Goal: Information Seeking & Learning: Learn about a topic

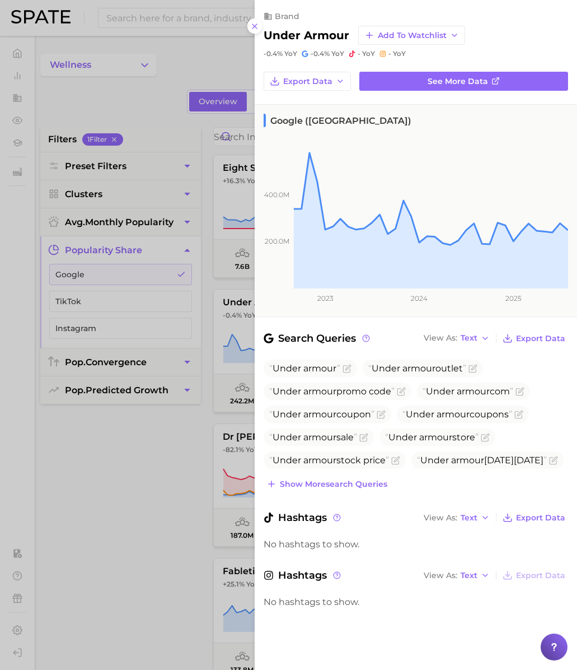
click at [260, 4] on div "brand under armour Add to Watchlist -0.4% YoY -0.4% [PERSON_NAME]" at bounding box center [416, 29] width 323 height 58
click at [217, 17] on div at bounding box center [288, 335] width 577 height 670
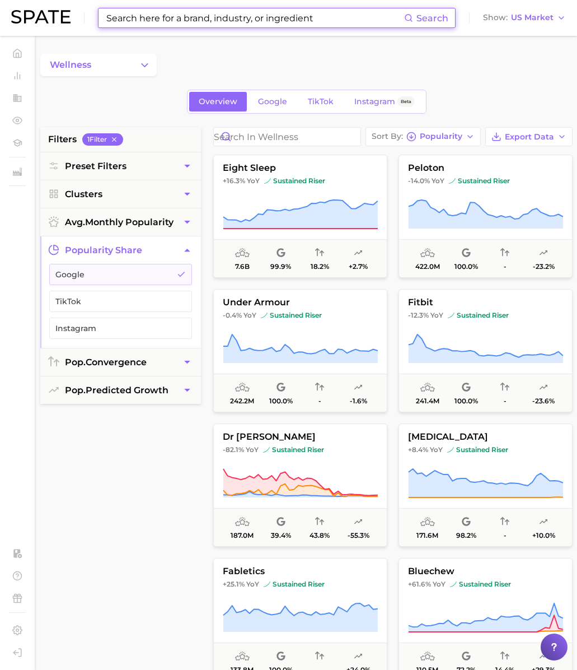
click at [235, 21] on input at bounding box center [254, 17] width 299 height 19
paste input "claw clip"
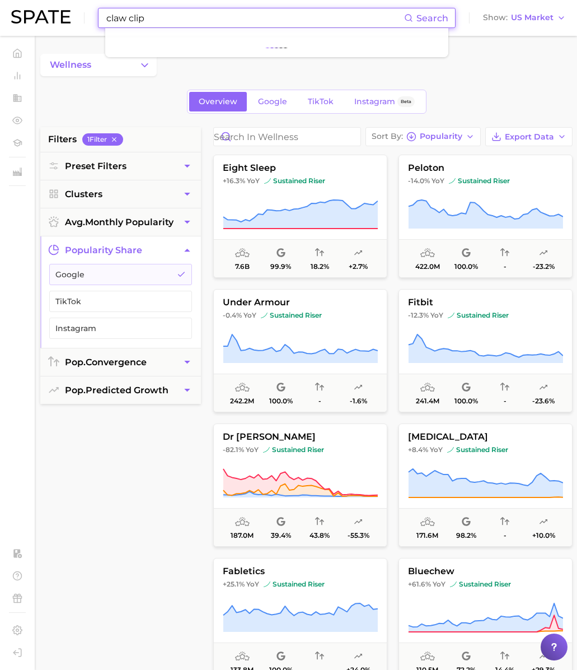
drag, startPoint x: 130, startPoint y: 20, endPoint x: 198, endPoint y: 18, distance: 68.3
click at [198, 18] on input "claw clip" at bounding box center [254, 17] width 299 height 19
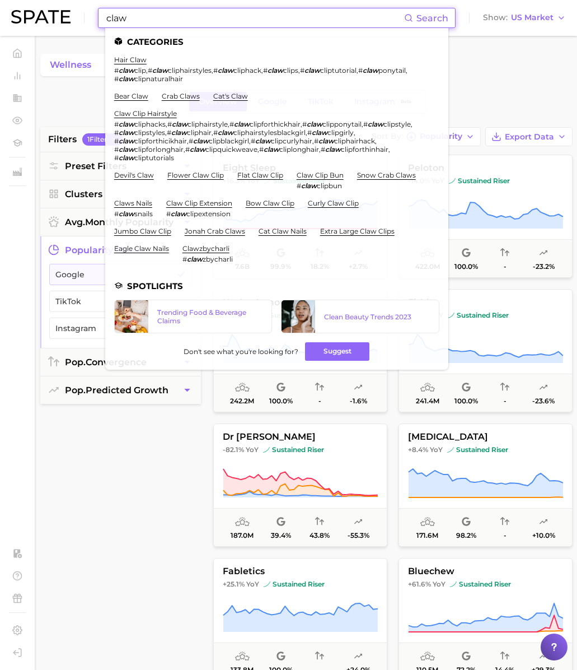
drag, startPoint x: 78, startPoint y: 16, endPoint x: 64, endPoint y: 15, distance: 14.6
click at [63, 15] on div "claw Search Categories hair claw # claw clip , # claw cliphairstyles , # claw c…" at bounding box center [288, 18] width 555 height 36
paste input "micro curls"
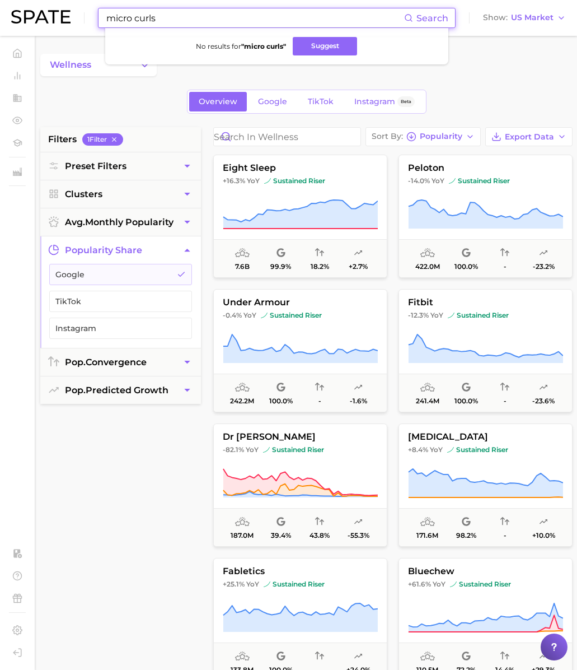
drag, startPoint x: 131, startPoint y: 21, endPoint x: 216, endPoint y: 16, distance: 85.3
click at [215, 17] on input "micro curls" at bounding box center [254, 17] width 299 height 19
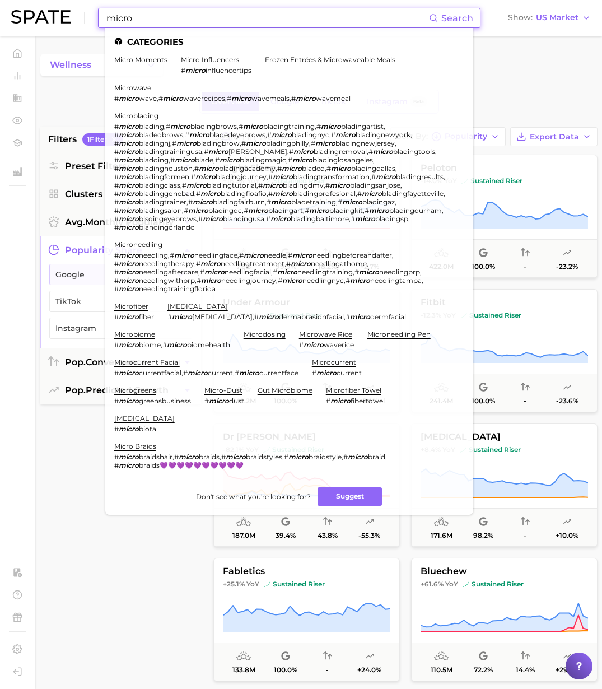
drag, startPoint x: 173, startPoint y: 19, endPoint x: 70, endPoint y: 16, distance: 103.1
click at [70, 16] on div "micro Search Categories micro moments micro influencers # micro influencertips …" at bounding box center [301, 18] width 580 height 36
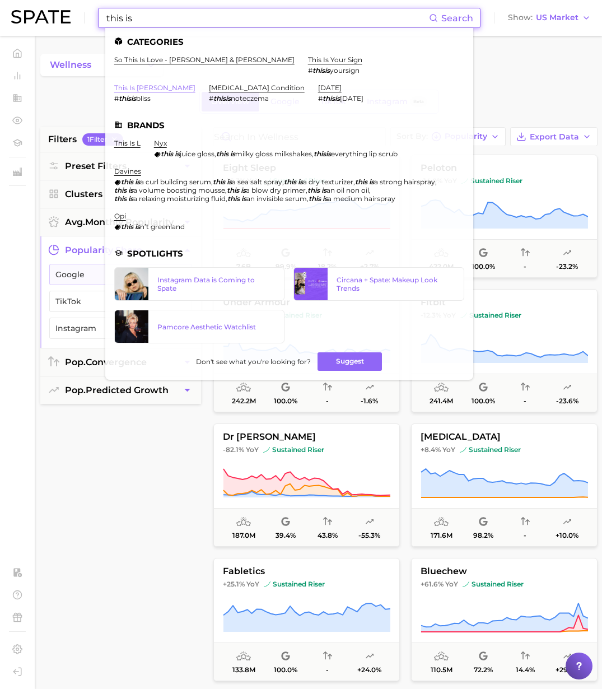
type input "this is"
click at [195, 83] on link "this is [PERSON_NAME]" at bounding box center [154, 87] width 81 height 8
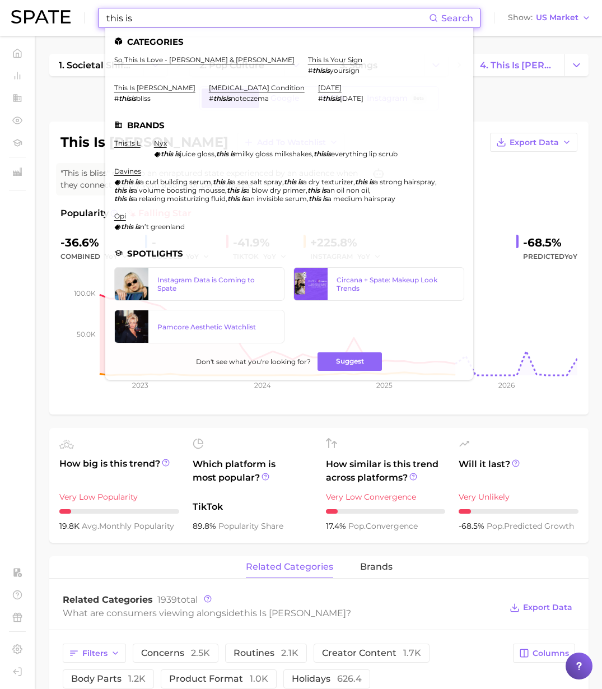
drag, startPoint x: 138, startPoint y: 15, endPoint x: 154, endPoint y: 17, distance: 15.8
click at [139, 15] on input "this is" at bounding box center [267, 17] width 324 height 19
drag, startPoint x: 185, startPoint y: 22, endPoint x: -1, endPoint y: 17, distance: 186.0
click at [0, 17] on header "this is Search Categories so this is love - [PERSON_NAME] & [PERSON_NAME] this …" at bounding box center [301, 18] width 602 height 36
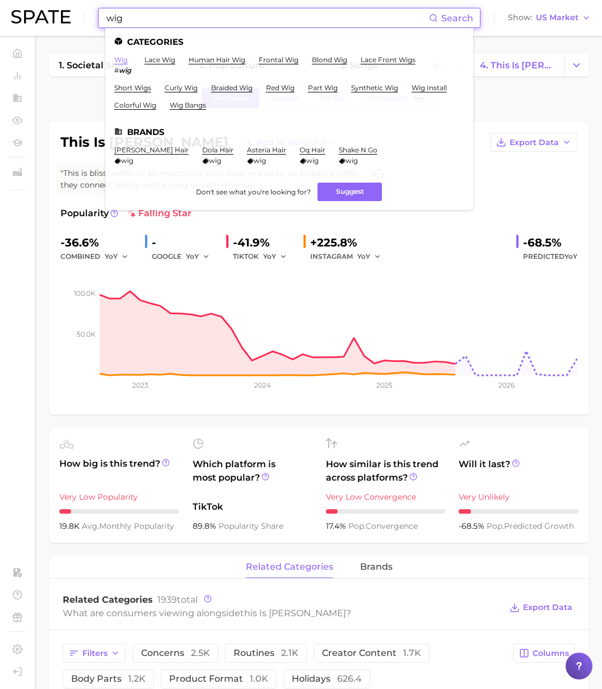
type input "wig"
click at [122, 61] on link "wig" at bounding box center [120, 59] width 13 height 8
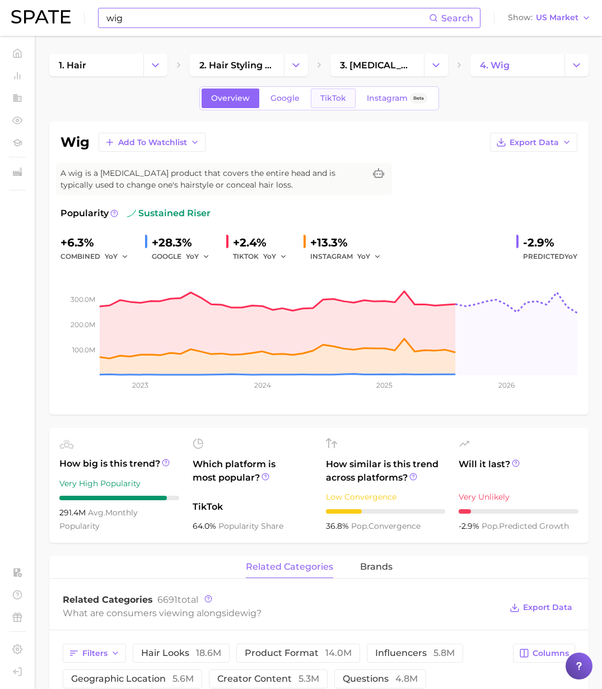
click at [318, 104] on link "TikTok" at bounding box center [333, 98] width 45 height 20
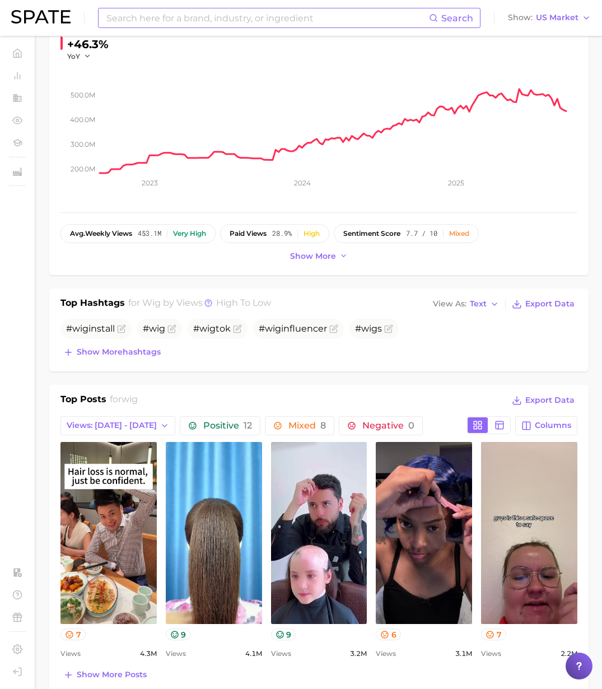
scroll to position [199, 0]
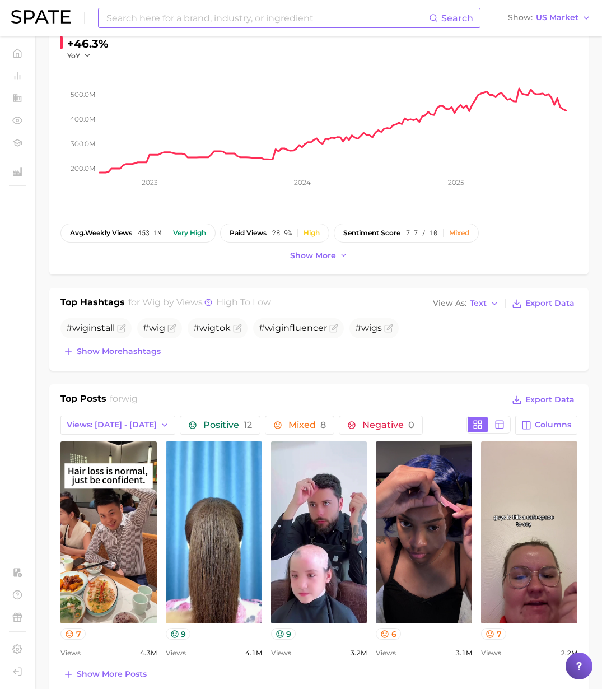
click at [157, 34] on div "Search Show US Market" at bounding box center [301, 18] width 580 height 36
click at [161, 17] on input at bounding box center [267, 17] width 324 height 19
paste input "plastic surgeon"
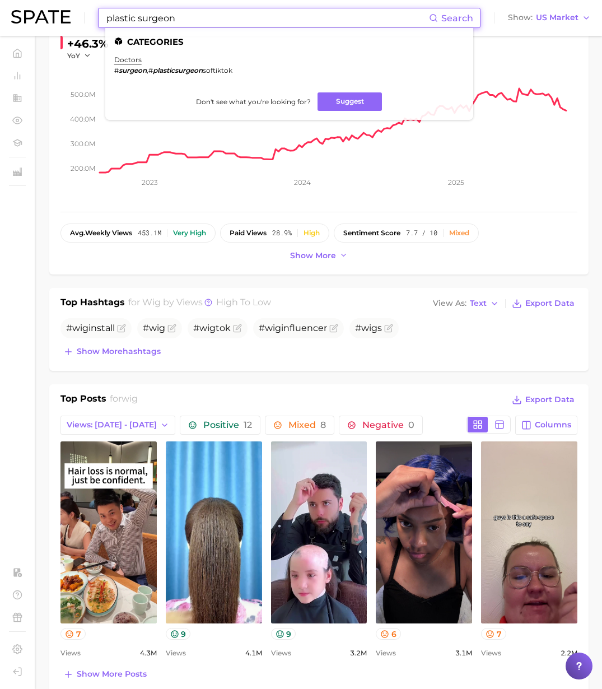
drag, startPoint x: 152, startPoint y: 15, endPoint x: 10, endPoint y: 6, distance: 142.5
click at [10, 6] on header "plastic surgeon Search Categories doctors # surgeon , # plasticsurgeon softikto…" at bounding box center [301, 18] width 602 height 36
paste input "actor"
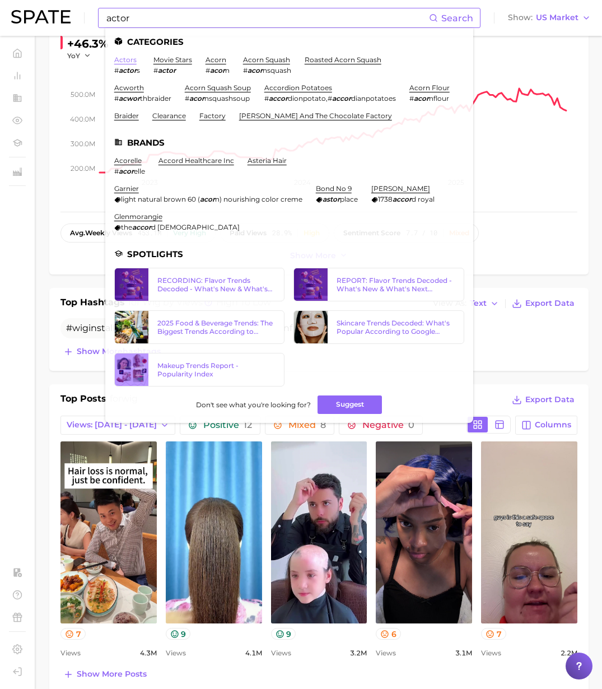
click at [125, 61] on link "actors" at bounding box center [125, 59] width 22 height 8
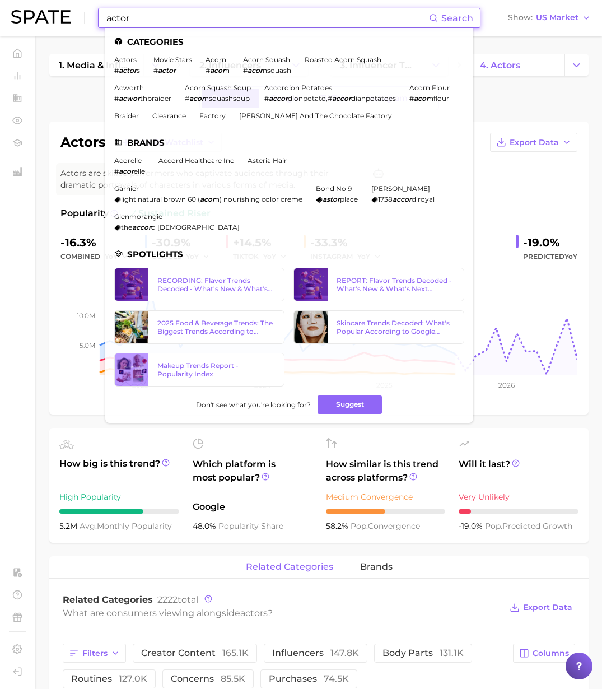
drag, startPoint x: 141, startPoint y: 10, endPoint x: 7, endPoint y: 0, distance: 134.7
click at [6, 0] on header "actor Search Categories actors # actor s movie stars # actor acorn # acor n aco…" at bounding box center [301, 18] width 602 height 36
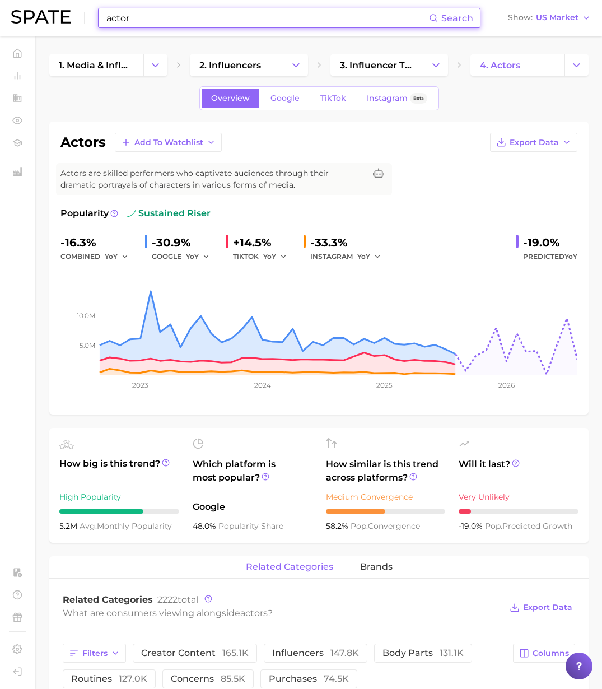
paste input "cosmetology"
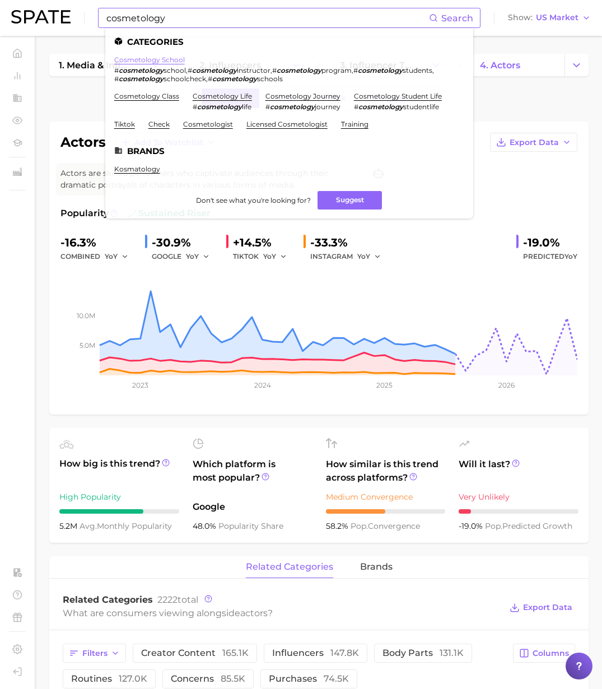
click at [167, 59] on link "cosmetology school" at bounding box center [149, 59] width 71 height 8
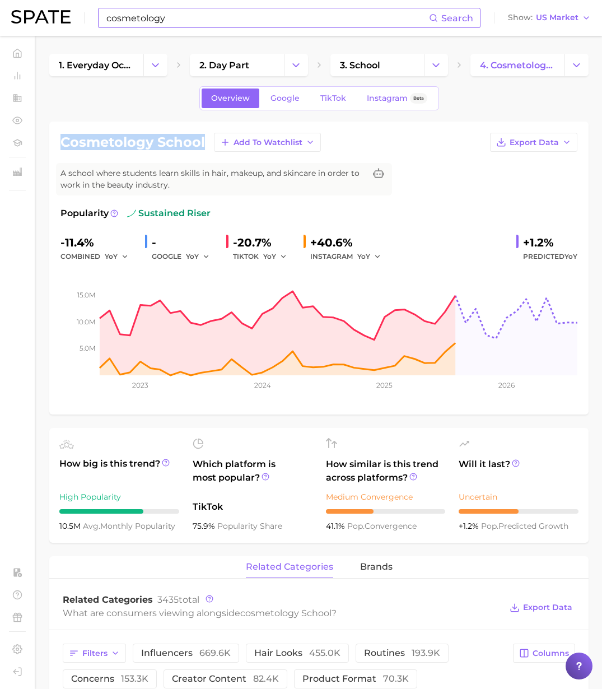
drag, startPoint x: 58, startPoint y: 141, endPoint x: 207, endPoint y: 142, distance: 148.4
click at [207, 142] on div "cosmetology school Add to Watchlist Export Data A school where students learn s…" at bounding box center [318, 268] width 539 height 293
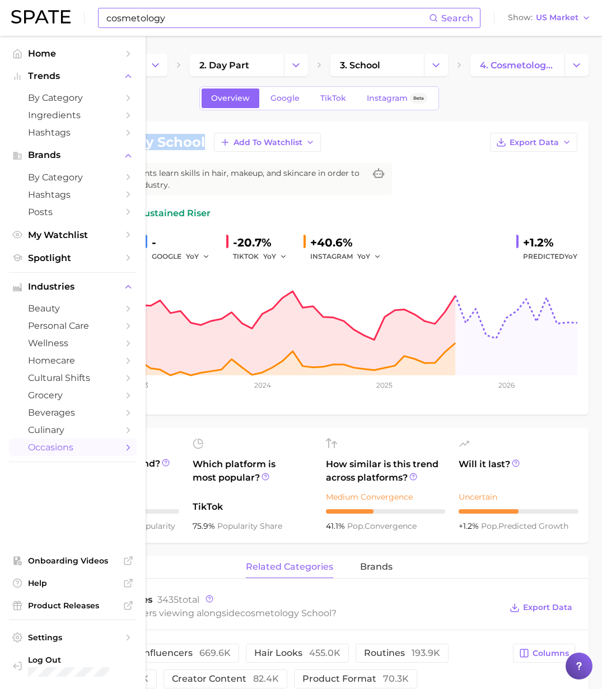
copy h1 "cosmetology school"
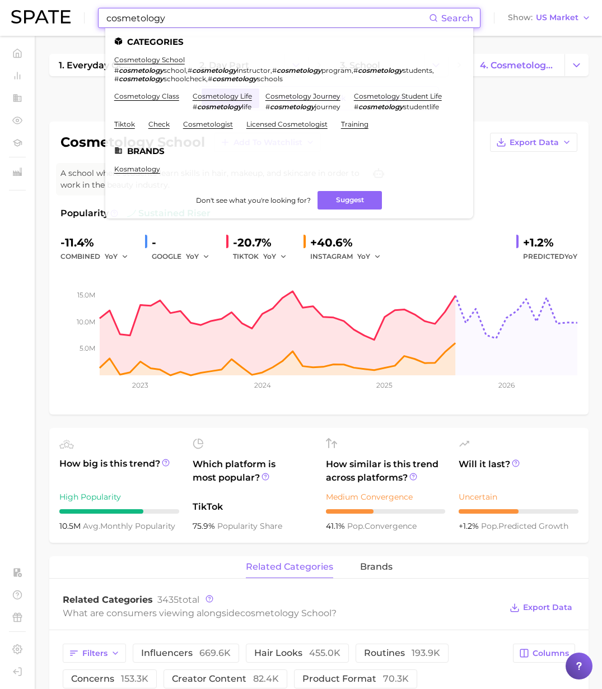
drag, startPoint x: -20, startPoint y: 6, endPoint x: -48, endPoint y: 4, distance: 28.1
click at [0, 4] on html "cosmetology Search Categories cosmetology school # cosmetology school , # cosme…" at bounding box center [301, 344] width 602 height 689
paste input "sell"
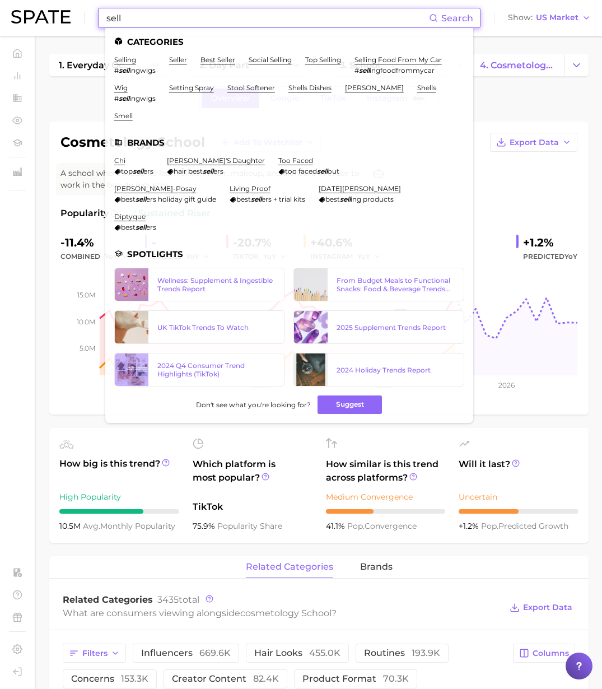
drag, startPoint x: 101, startPoint y: 16, endPoint x: 48, endPoint y: 15, distance: 53.2
click at [48, 15] on div "sell Search Categories selling # sell ingwigs seller best seller social selling…" at bounding box center [301, 18] width 580 height 36
paste input "replica"
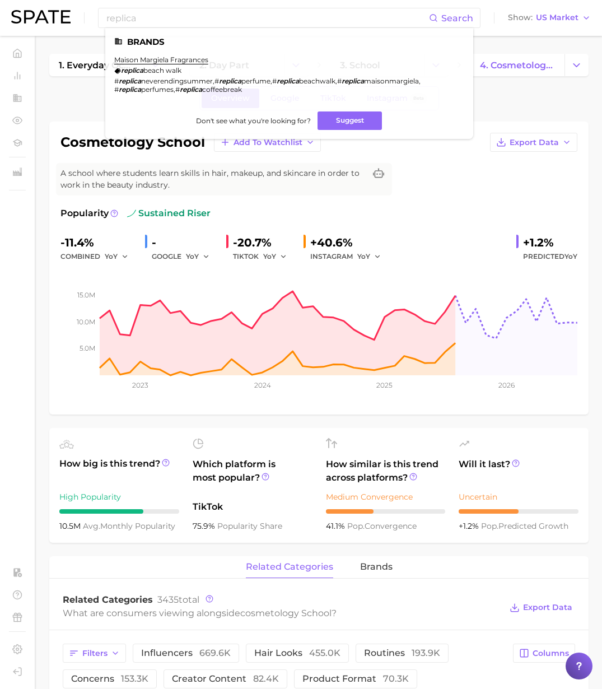
click at [76, 31] on div "replica Search Brands maison [PERSON_NAME] fragrances replica beach walk # repl…" at bounding box center [301, 18] width 580 height 36
drag, startPoint x: 145, startPoint y: 20, endPoint x: 86, endPoint y: 18, distance: 58.8
click at [88, 18] on div "replica Search Brands maison [PERSON_NAME] fragrances replica beach walk # repl…" at bounding box center [301, 18] width 580 height 36
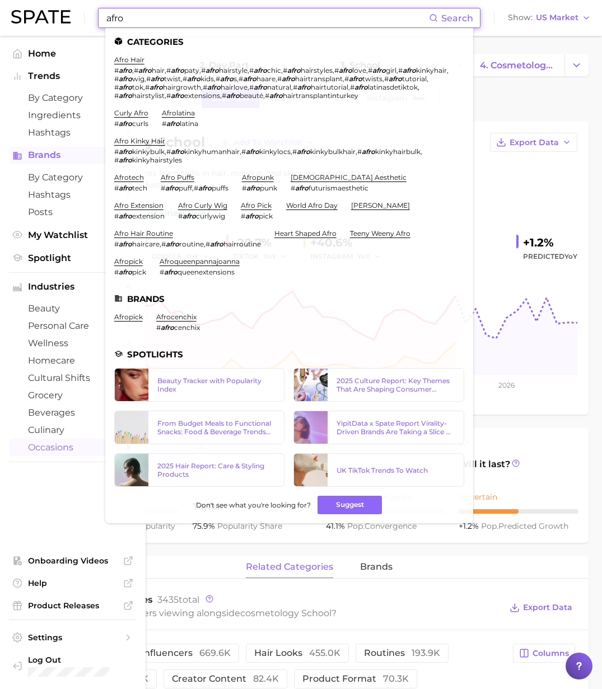
type input "afro"
